Goal: Task Accomplishment & Management: Manage account settings

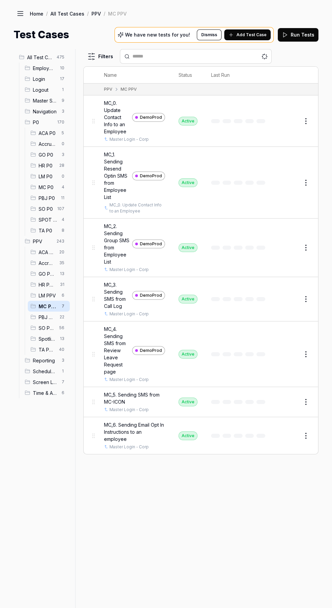
click at [62, 281] on span "31" at bounding box center [62, 285] width 10 height 8
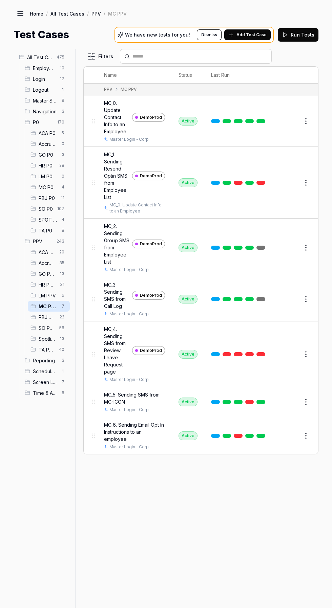
click at [61, 259] on span "35" at bounding box center [62, 263] width 10 height 8
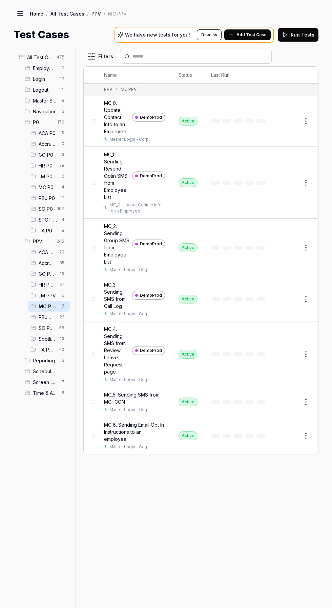
click at [60, 270] on span "13" at bounding box center [62, 274] width 10 height 8
click at [59, 274] on span "13" at bounding box center [62, 274] width 10 height 8
click at [39, 296] on span "LM PPV" at bounding box center [48, 295] width 19 height 7
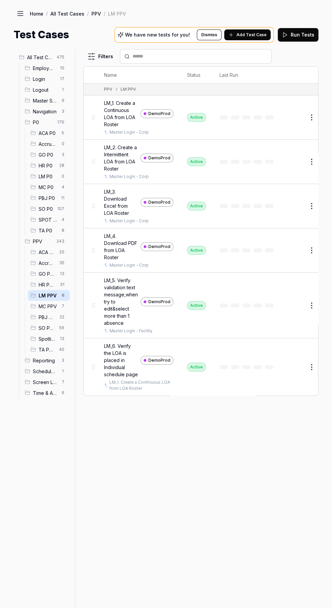
click at [33, 274] on icon at bounding box center [32, 273] width 5 height 5
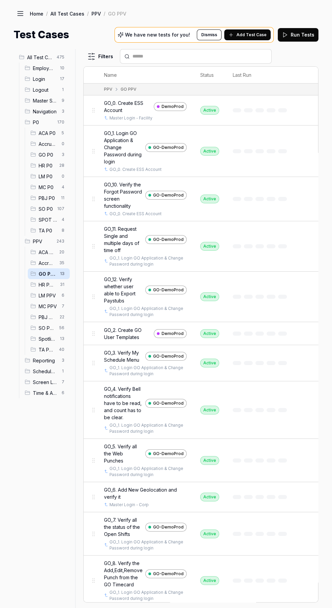
click at [39, 296] on span "LM PPV" at bounding box center [48, 295] width 19 height 7
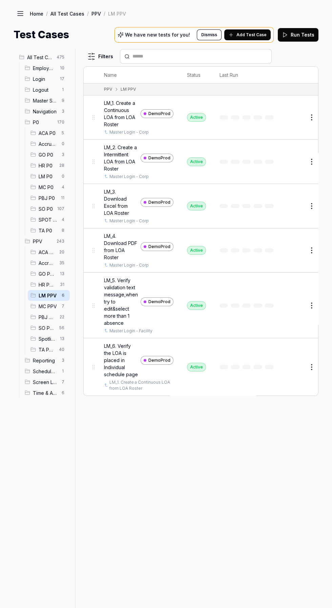
click at [38, 304] on div "MC PPV 7" at bounding box center [49, 306] width 42 height 11
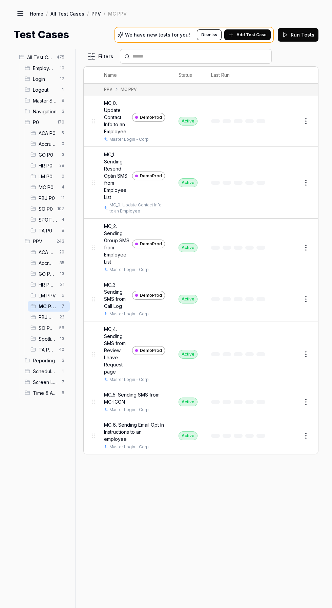
click at [38, 186] on div "MC P0 4" at bounding box center [49, 187] width 42 height 11
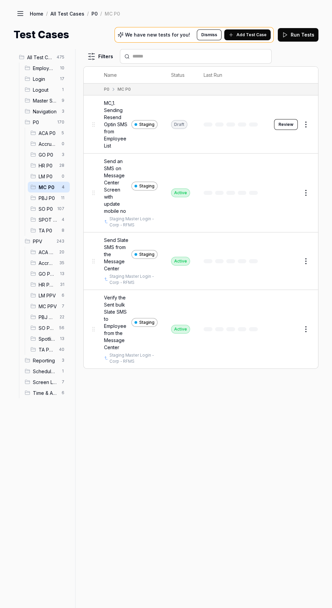
click at [43, 152] on span "GO P0" at bounding box center [48, 154] width 19 height 7
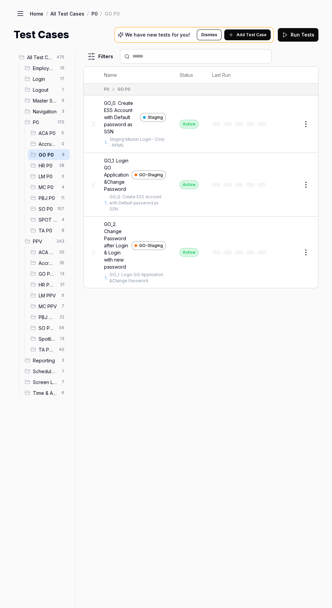
click at [44, 270] on div "GO PPV 13" at bounding box center [49, 274] width 42 height 11
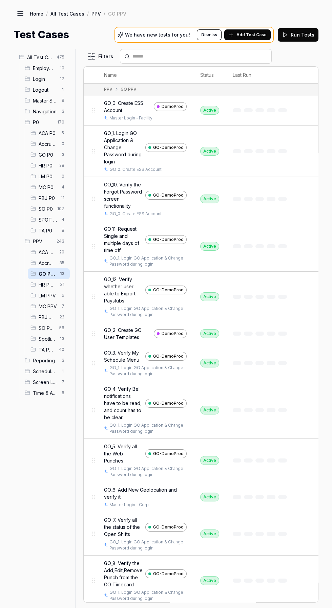
click at [33, 305] on icon at bounding box center [32, 306] width 5 height 5
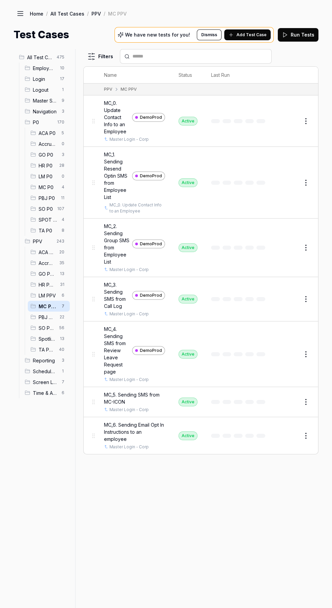
click at [284, 121] on button "Edit" at bounding box center [289, 121] width 16 height 11
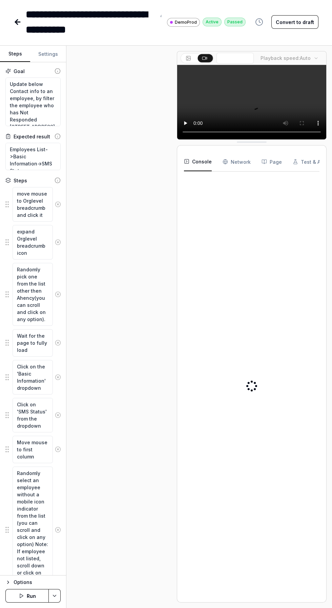
scroll to position [132, 0]
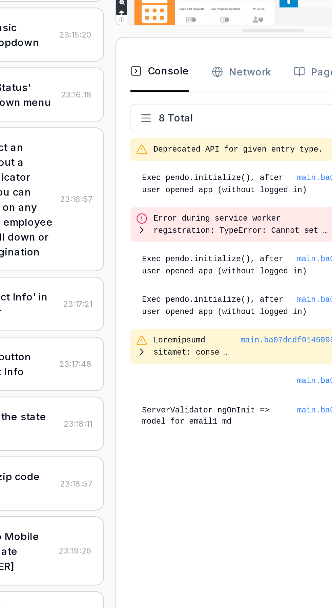
type textarea "*"
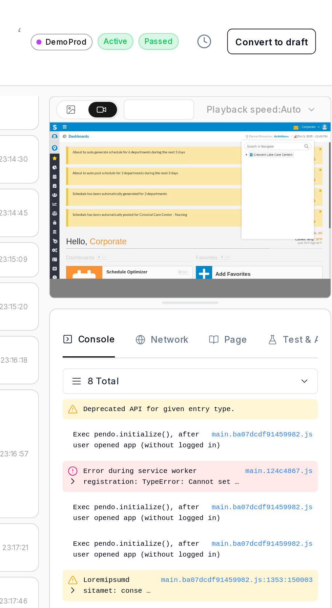
scroll to position [0, 1]
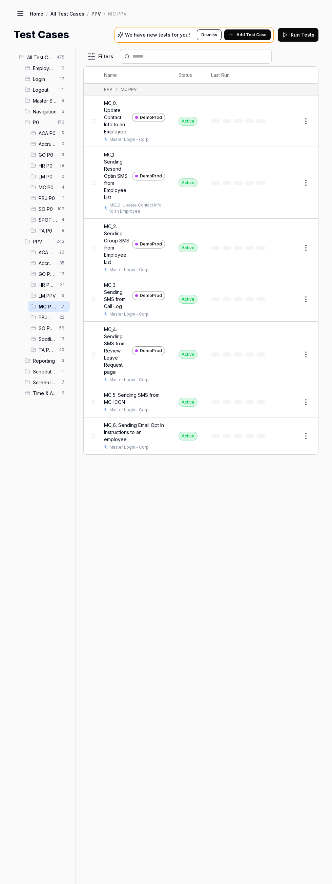
click at [62, 274] on span "13" at bounding box center [62, 274] width 10 height 8
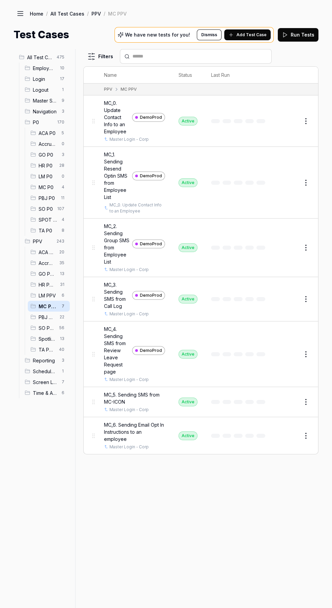
click at [62, 274] on span "13" at bounding box center [62, 274] width 10 height 8
